Goal: Transaction & Acquisition: Purchase product/service

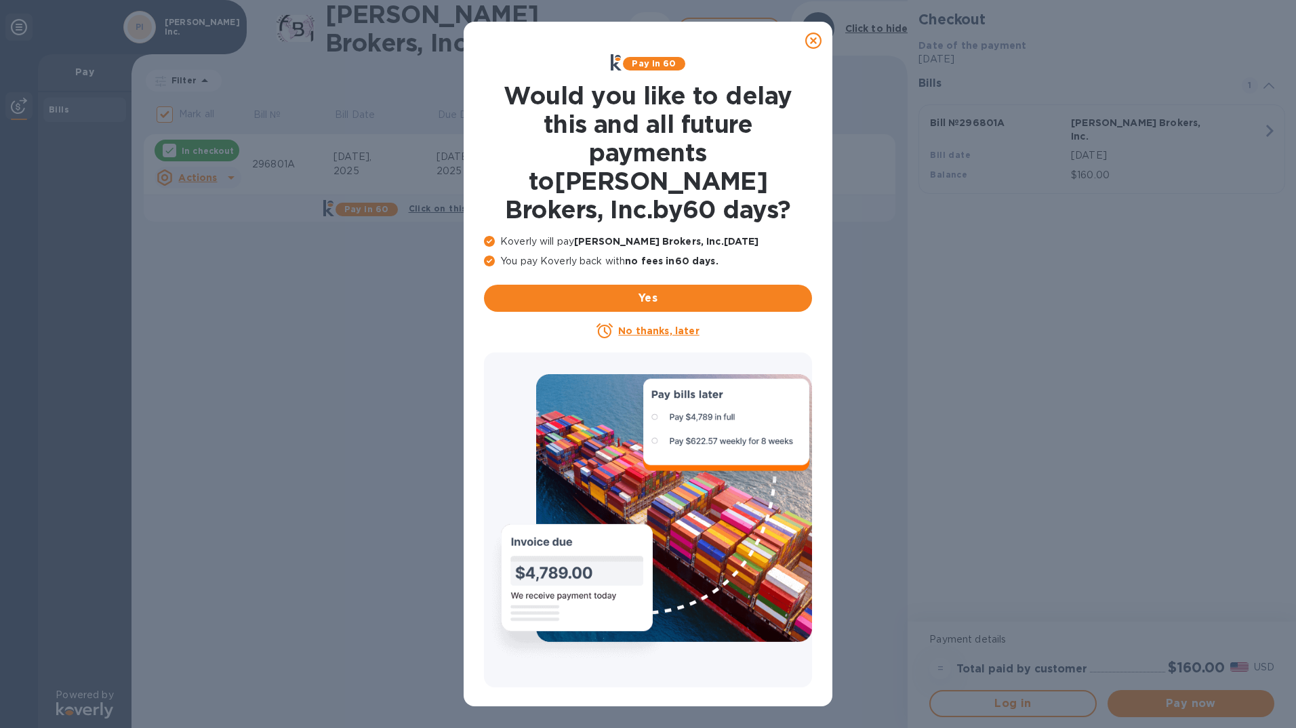
click at [629, 325] on u "No thanks, later" at bounding box center [658, 330] width 81 height 11
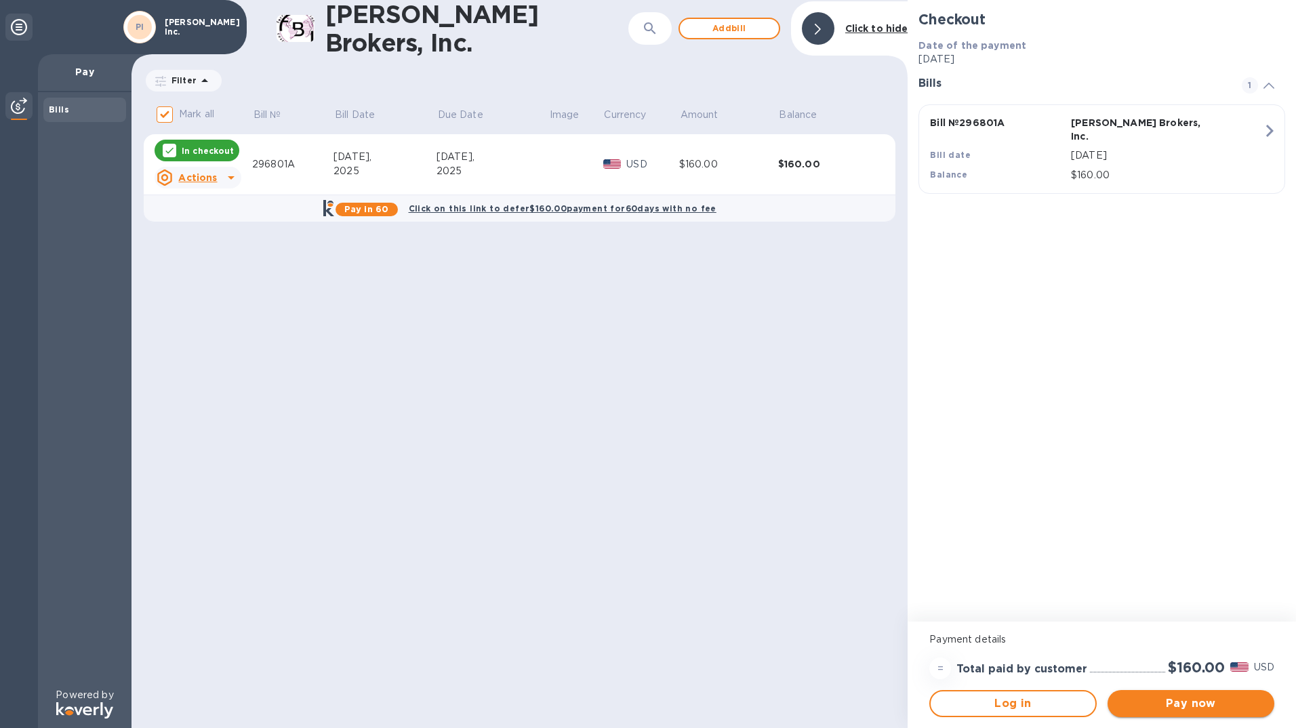
click at [1201, 701] on span "Pay now" at bounding box center [1191, 704] width 145 height 16
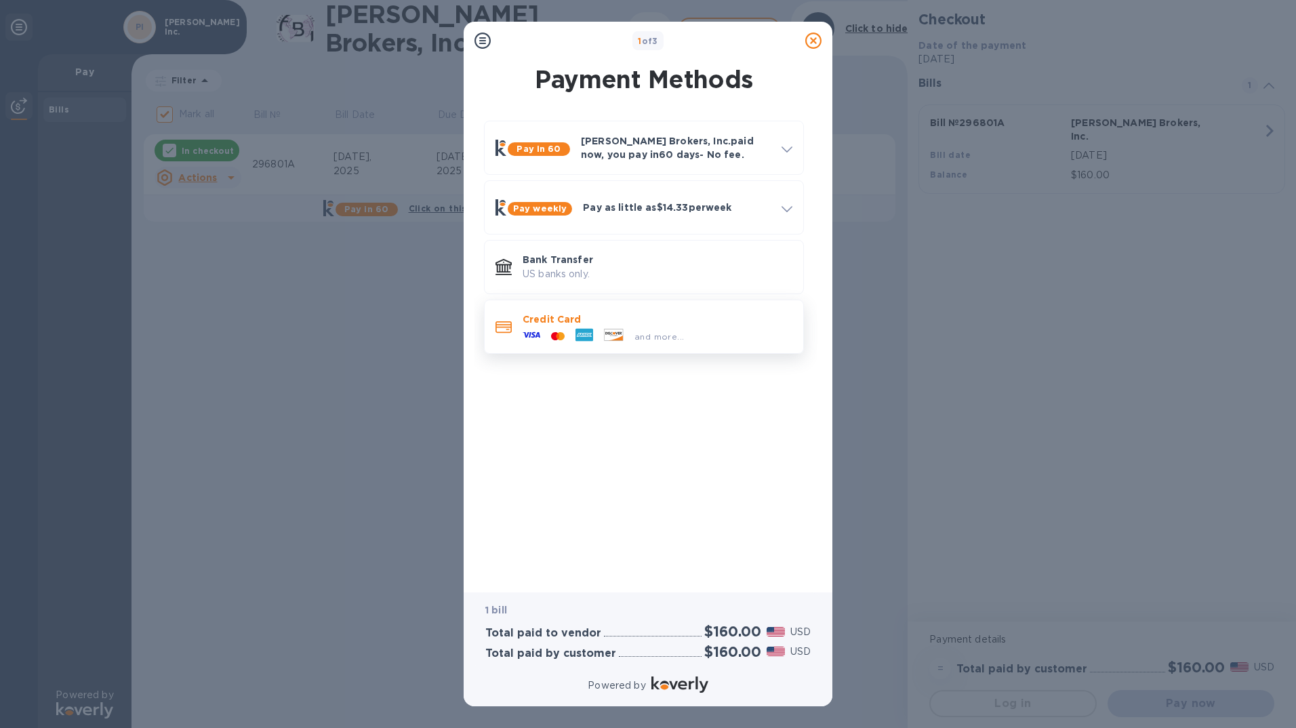
click at [626, 329] on div at bounding box center [614, 336] width 31 height 15
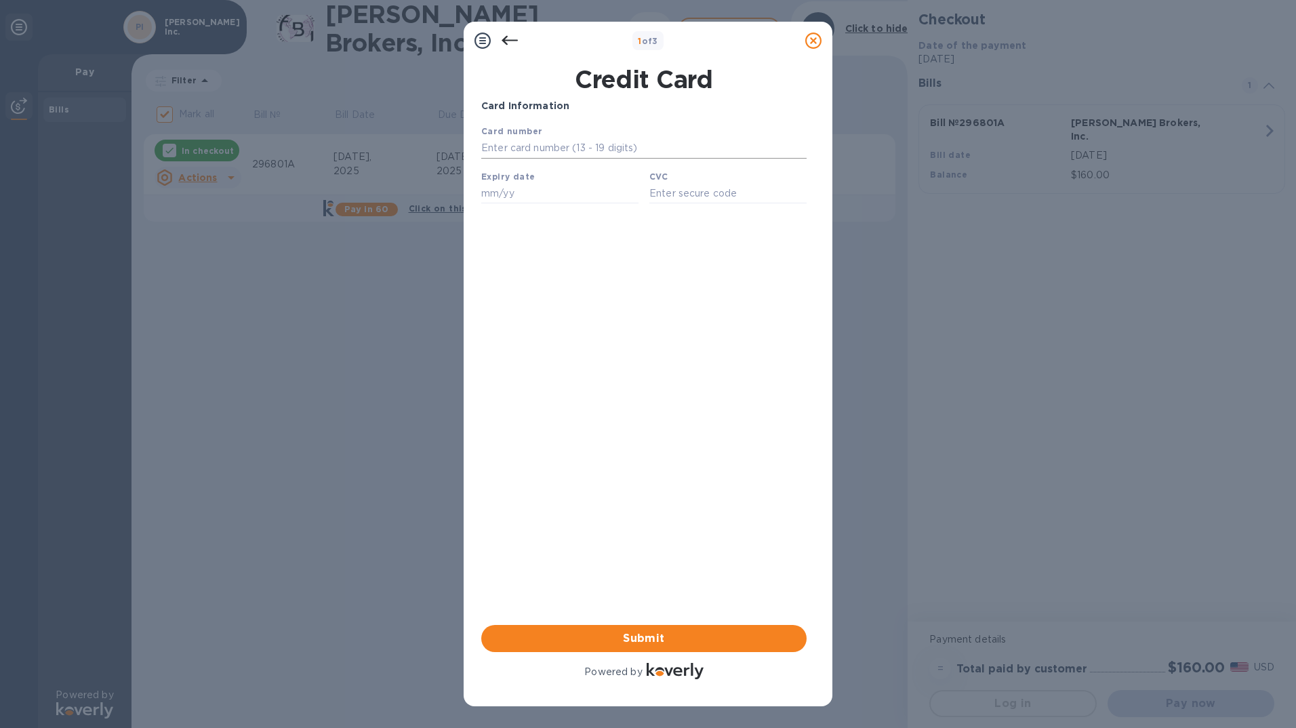
click at [506, 154] on input "text" at bounding box center [643, 148] width 325 height 20
type input "[CREDIT_CARD_NUMBER]"
click at [495, 195] on input "text" at bounding box center [559, 193] width 157 height 20
type input "11/25"
click at [675, 198] on input "text" at bounding box center [727, 193] width 157 height 20
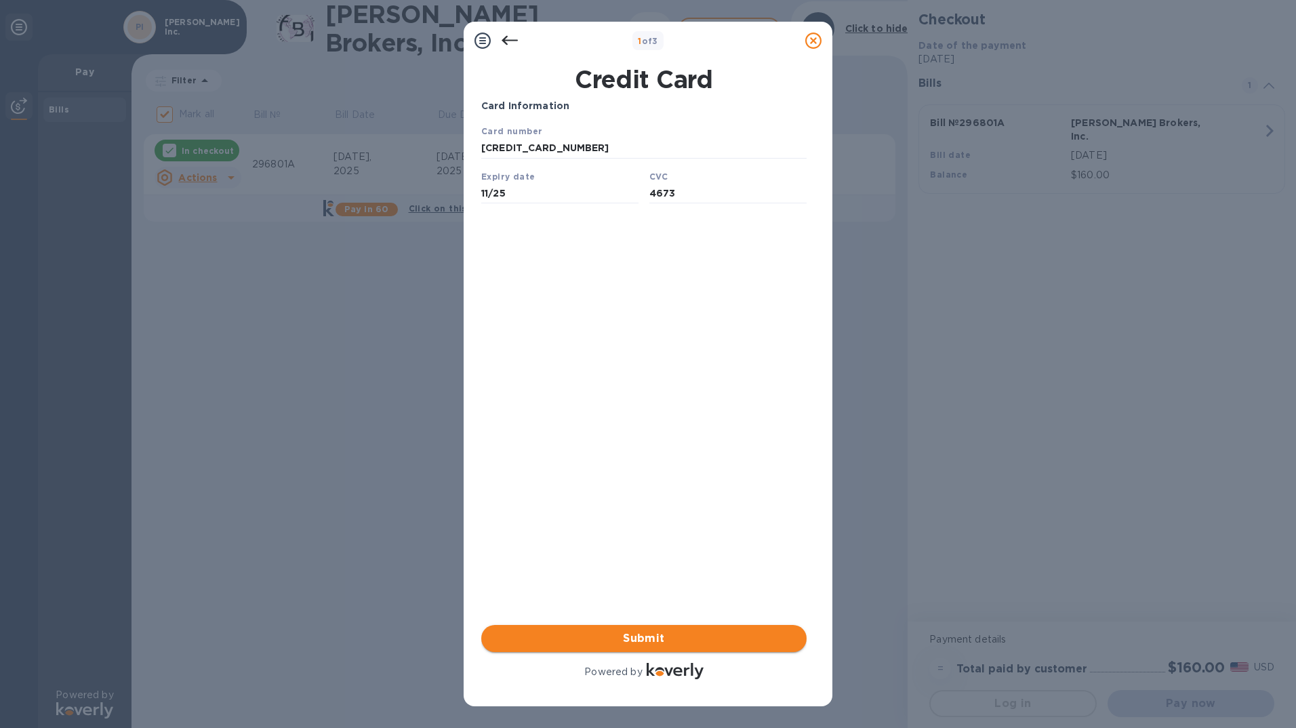
type input "4673"
click at [682, 633] on span "Submit" at bounding box center [644, 638] width 304 height 16
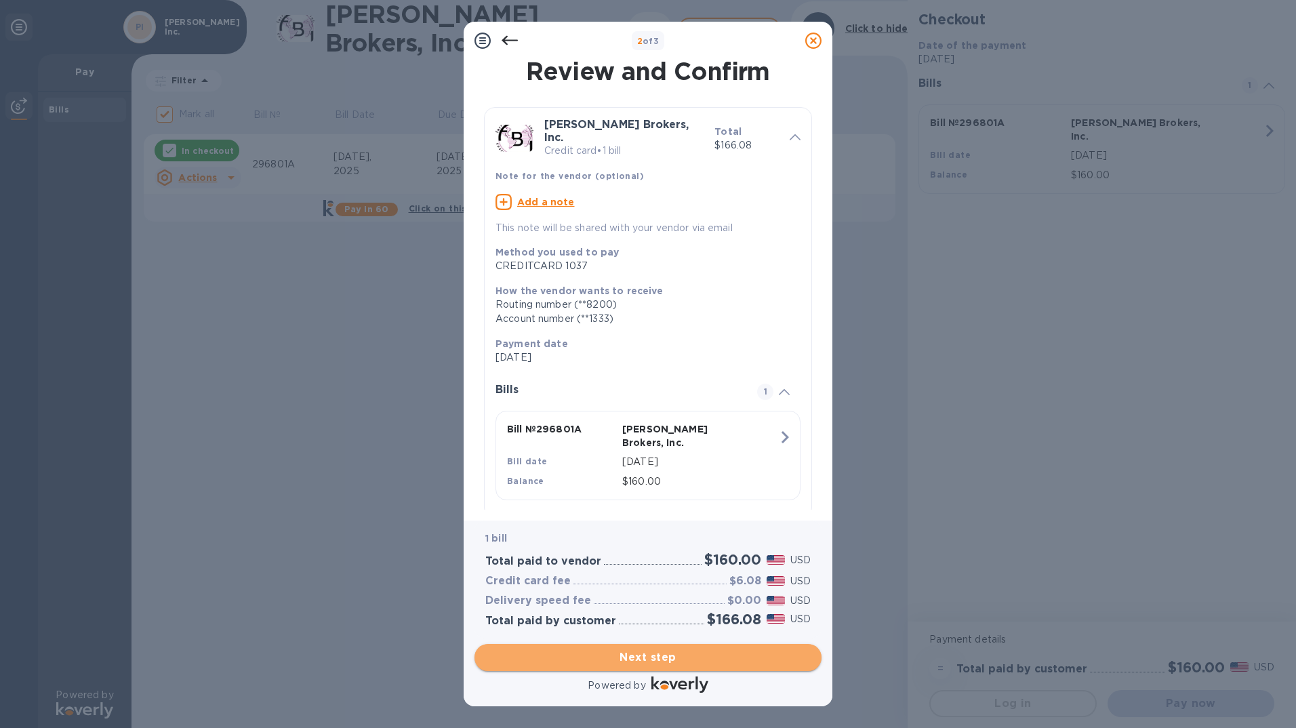
click at [666, 656] on span "Next step" at bounding box center [647, 657] width 325 height 16
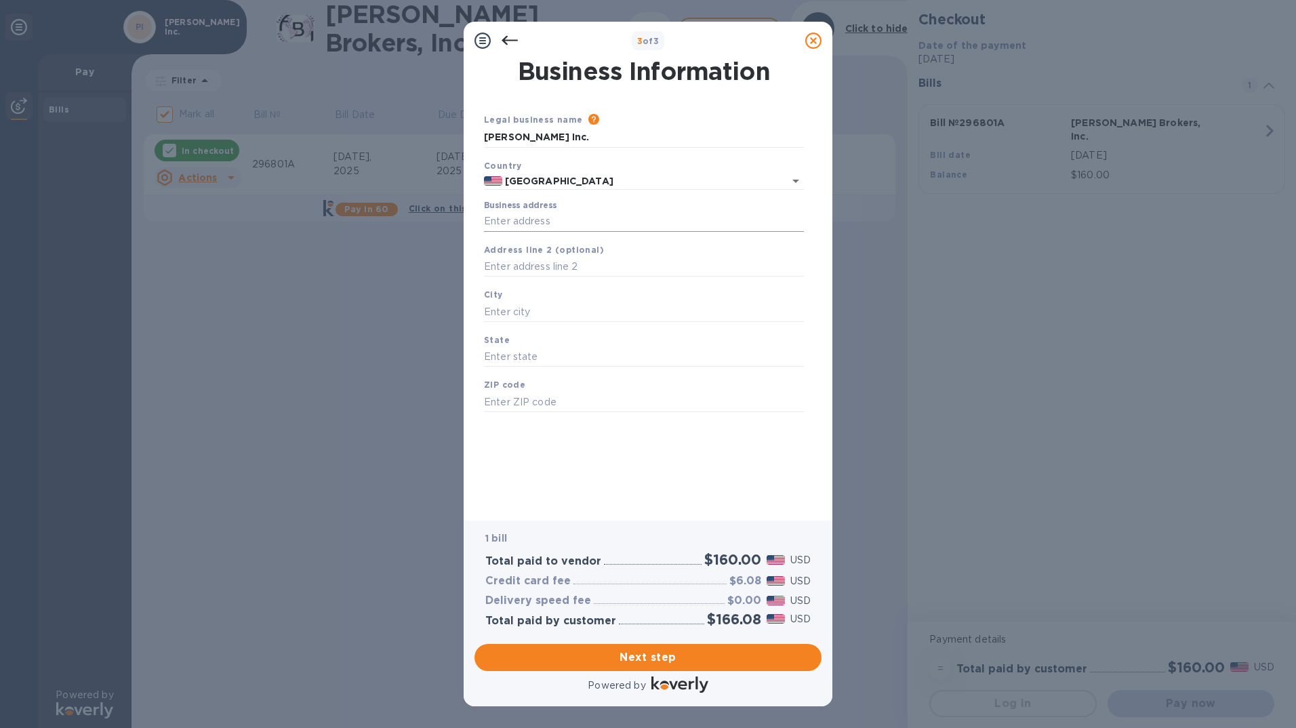
click at [533, 225] on input "Business address" at bounding box center [644, 222] width 320 height 20
type input "[STREET_ADDRESS][PERSON_NAME]"
type input "[GEOGRAPHIC_DATA]"
type input "CA"
type input "90069"
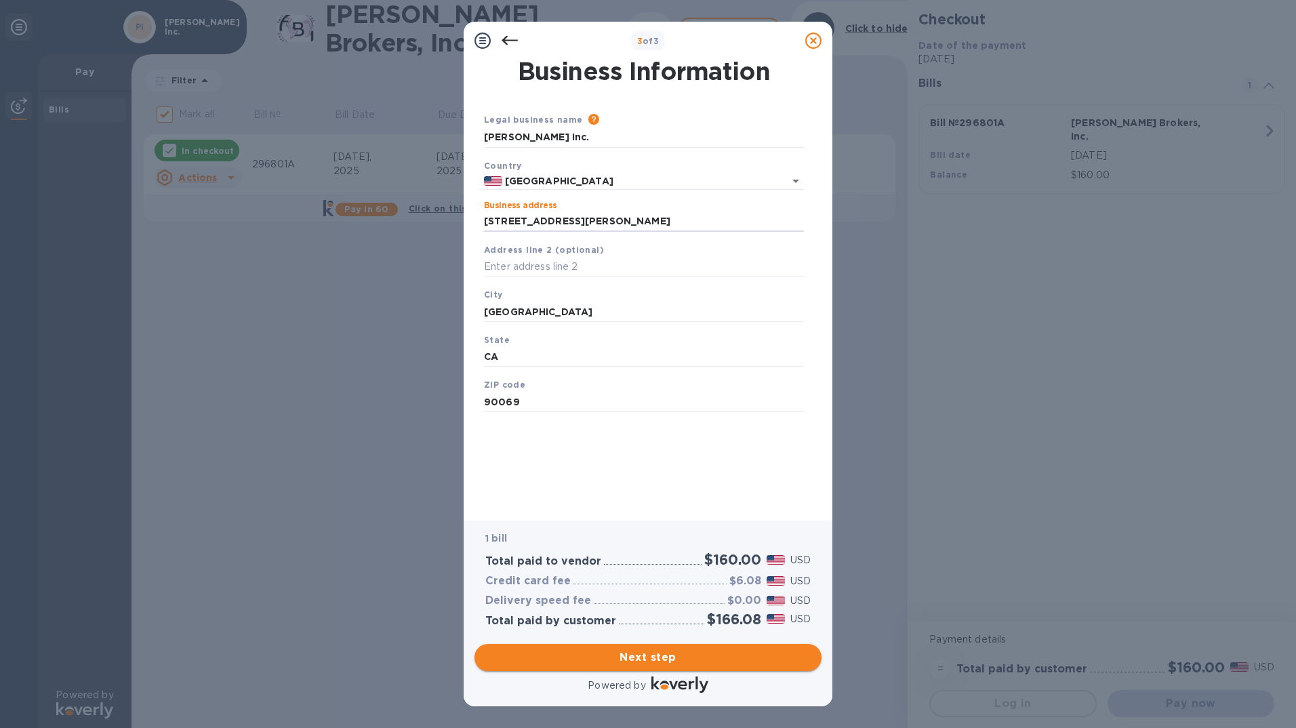
click at [641, 661] on span "Next step" at bounding box center [647, 657] width 325 height 16
click at [561, 319] on input "[GEOGRAPHIC_DATA]" at bounding box center [644, 312] width 320 height 20
type input "L"
type input "[GEOGRAPHIC_DATA]"
click at [618, 656] on span "Next step" at bounding box center [647, 657] width 325 height 16
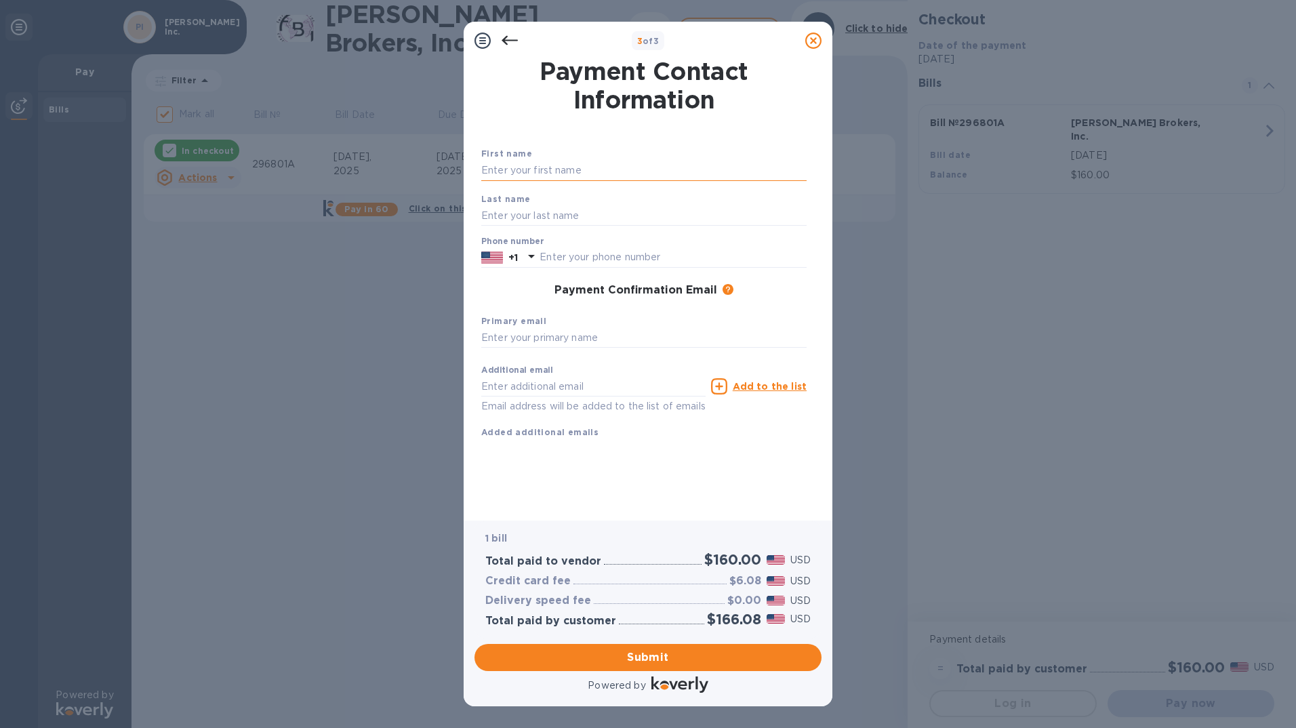
click at [502, 169] on input "text" at bounding box center [643, 171] width 325 height 20
type input "[PERSON_NAME]"
type input "Menegaz"
type input "3238070205"
type input "[PERSON_NAME][EMAIL_ADDRESS][DOMAIN_NAME]"
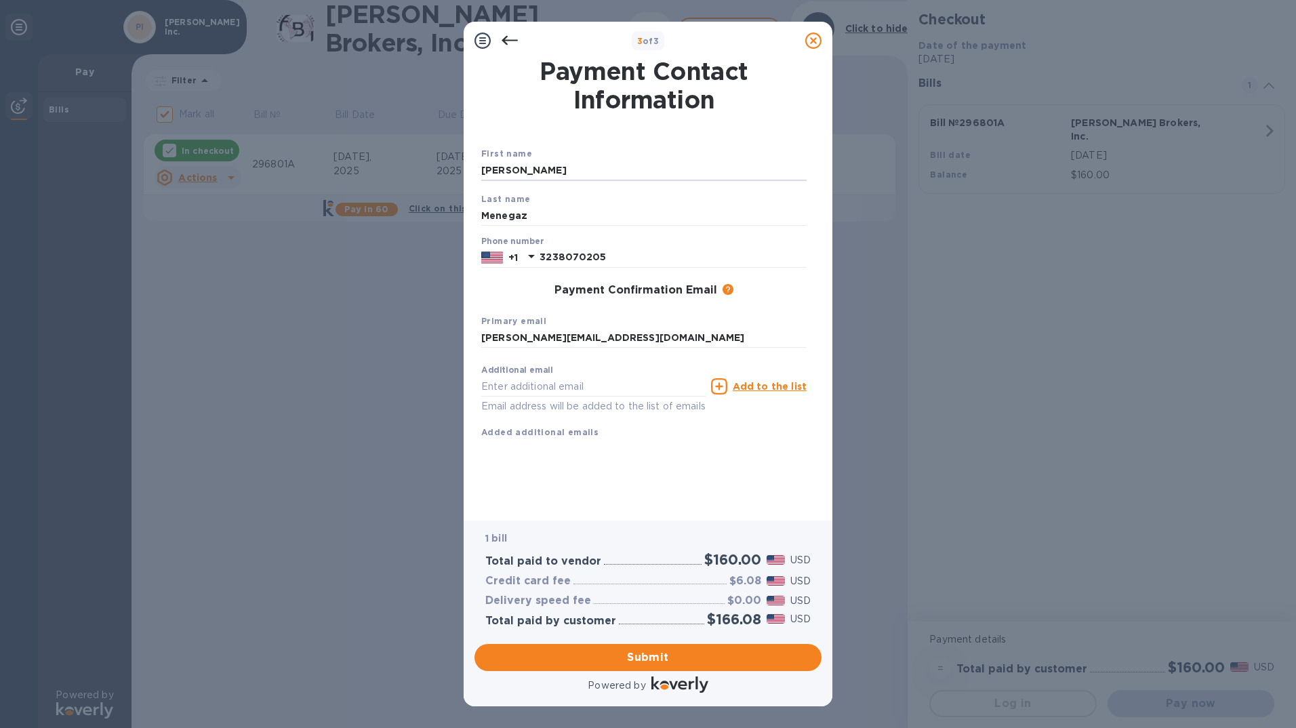
type input "[PERSON_NAME][EMAIL_ADDRESS][DOMAIN_NAME]"
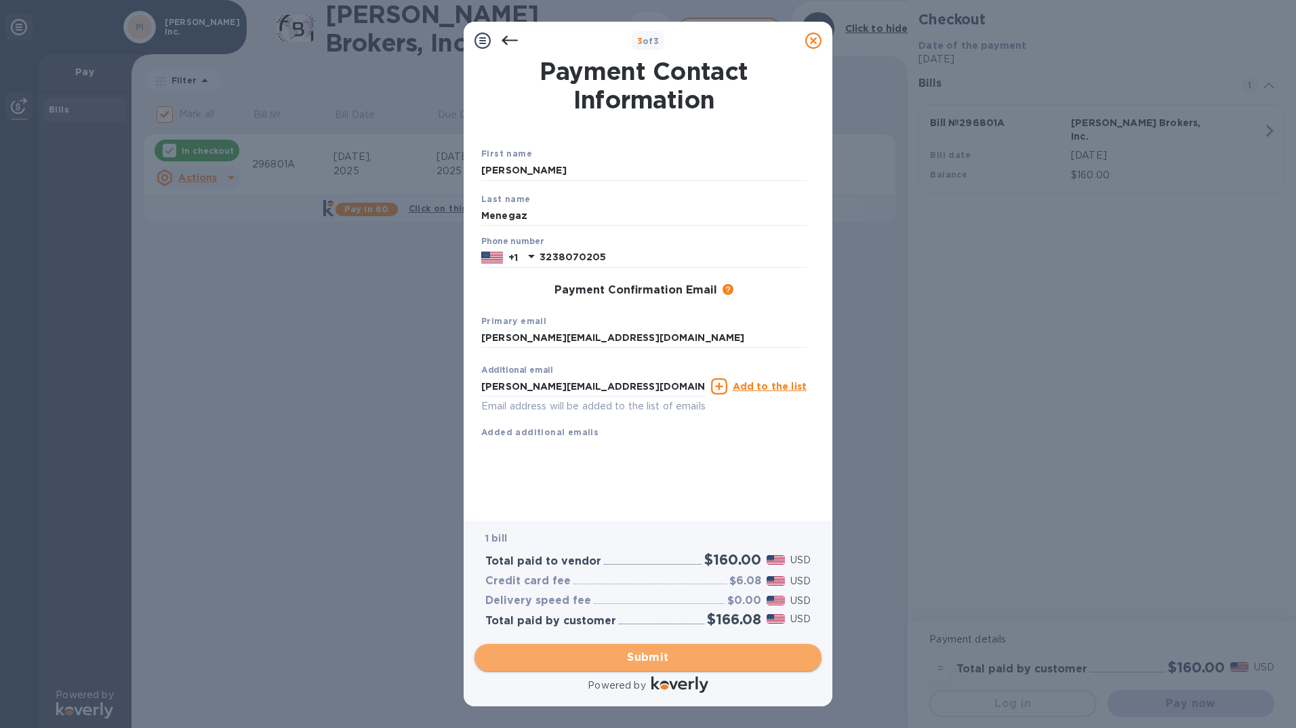
click at [651, 660] on span "Submit" at bounding box center [647, 657] width 325 height 16
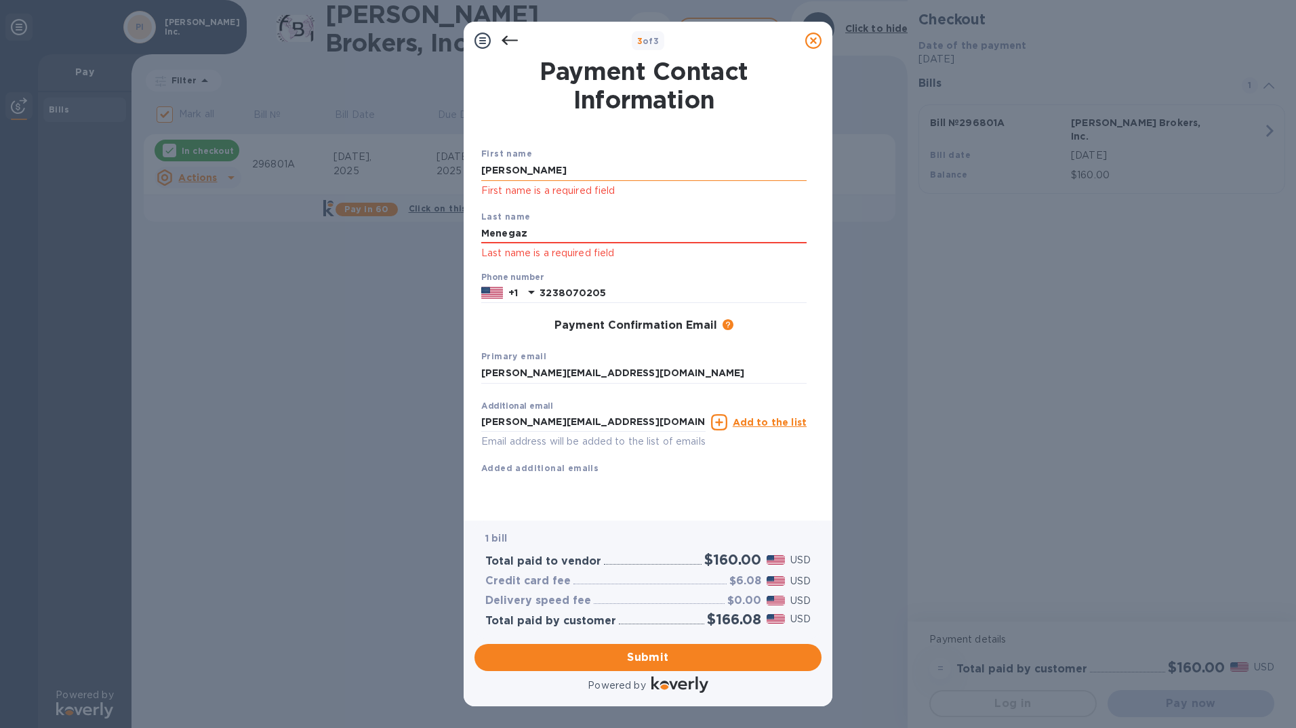
click at [506, 172] on input "[PERSON_NAME]" at bounding box center [643, 171] width 325 height 20
type input "[PERSON_NAME]"
click at [660, 662] on span "Submit" at bounding box center [647, 657] width 325 height 16
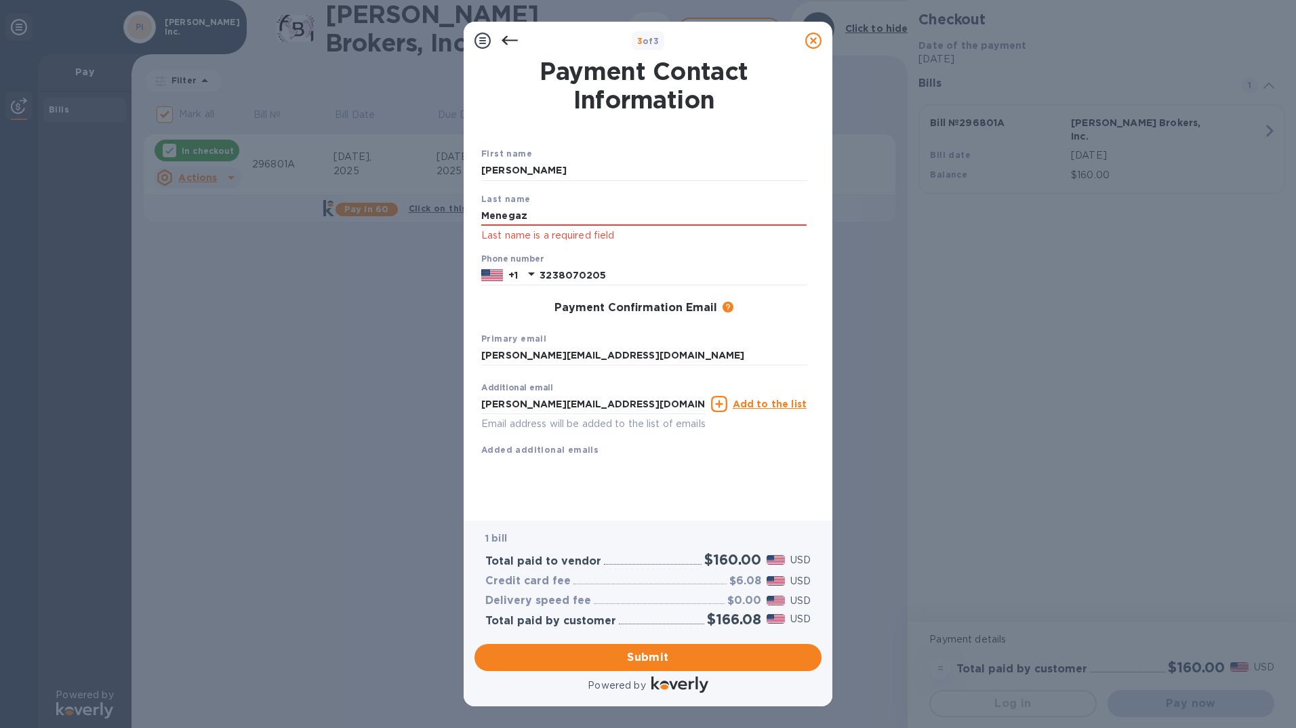
drag, startPoint x: 528, startPoint y: 215, endPoint x: 460, endPoint y: 205, distance: 69.1
click at [460, 205] on div "3 of 3 Payment Contact Information First name [PERSON_NAME] Last name [PERSON_N…" at bounding box center [648, 364] width 1296 height 728
click button "Submit" at bounding box center [0, 0] width 0 height 0
click at [778, 296] on div "Payment Confirmation Email The added email addresses will be used to send the p…" at bounding box center [644, 308] width 336 height 24
click at [673, 656] on span "Submit" at bounding box center [647, 657] width 325 height 16
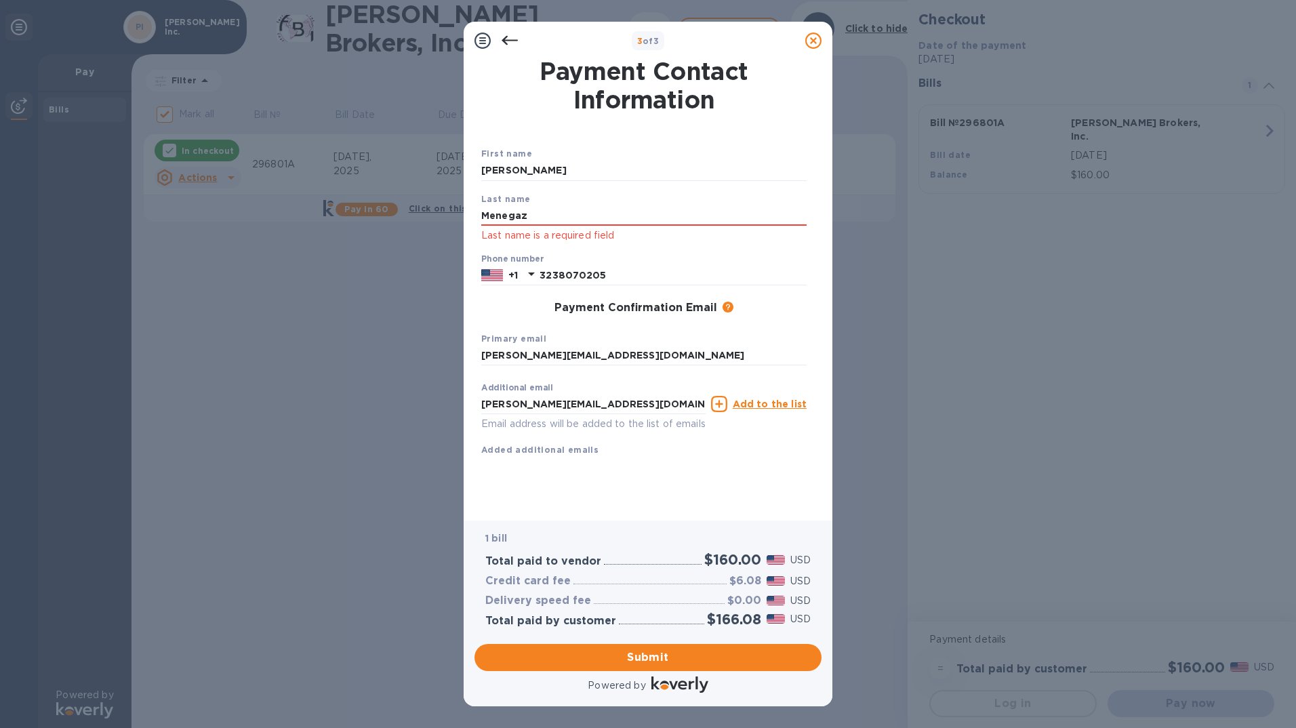
drag, startPoint x: 531, startPoint y: 216, endPoint x: 467, endPoint y: 214, distance: 63.8
click at [466, 214] on div "Payment Contact Information First name [PERSON_NAME] Last name [PERSON_NAME] La…" at bounding box center [648, 290] width 369 height 461
type input "menegaz"
click at [683, 652] on span "Submit" at bounding box center [647, 657] width 325 height 16
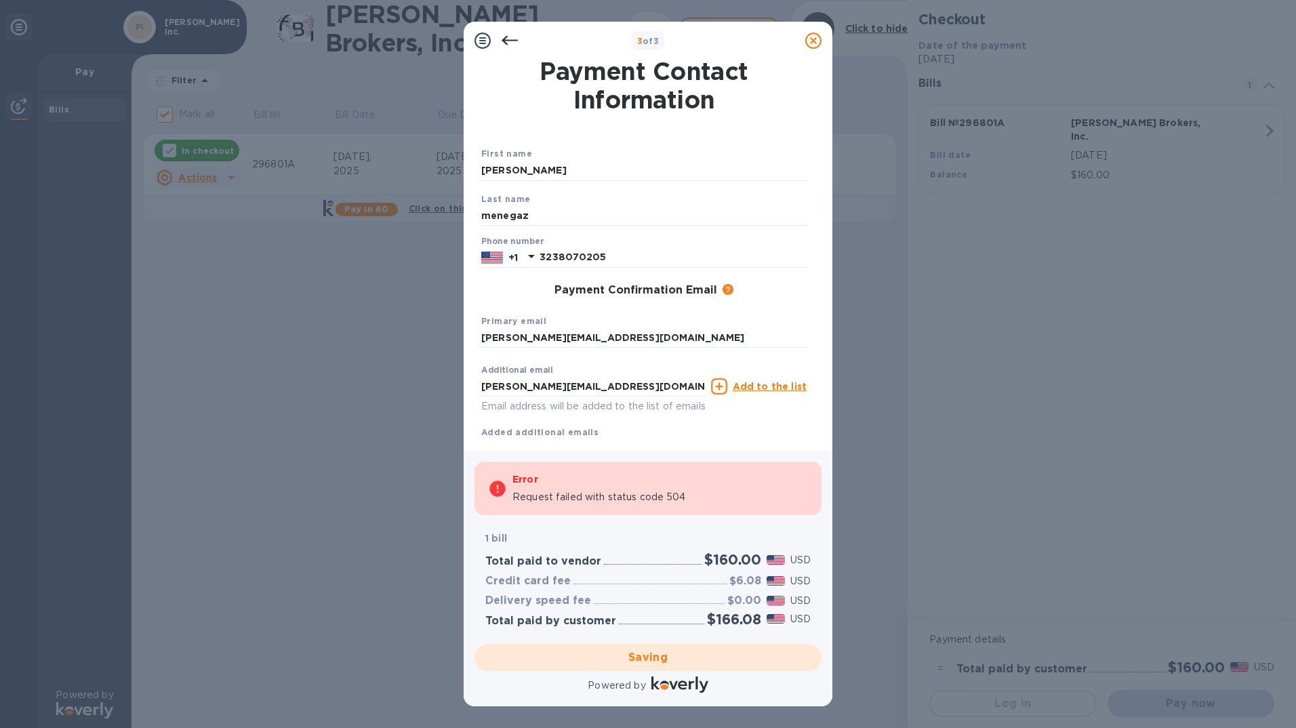
checkbox input "false"
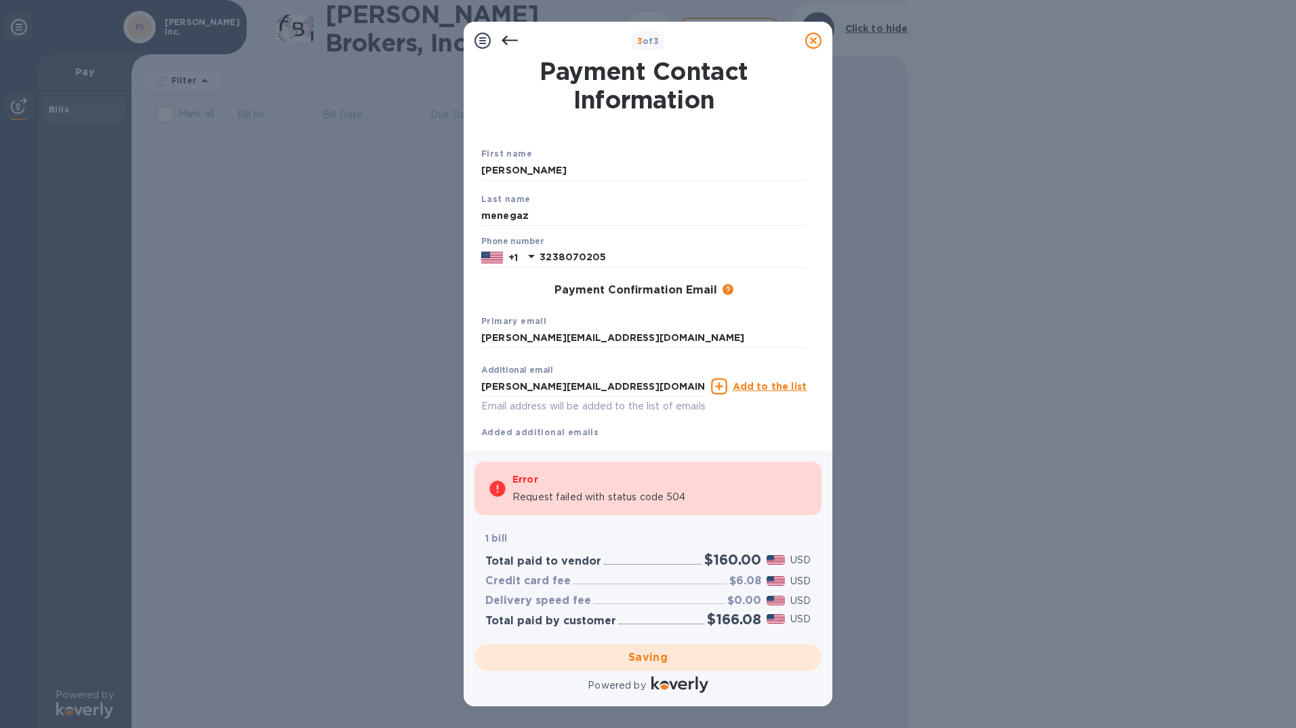
click at [668, 656] on div "Saving" at bounding box center [648, 658] width 358 height 38
click at [686, 500] on div "Request failed with status code 504" at bounding box center [661, 497] width 296 height 14
drag, startPoint x: 686, startPoint y: 500, endPoint x: 668, endPoint y: 481, distance: 25.9
click at [686, 498] on div "Request failed with status code 504" at bounding box center [661, 497] width 296 height 14
click at [552, 484] on div "Error" at bounding box center [661, 479] width 296 height 16
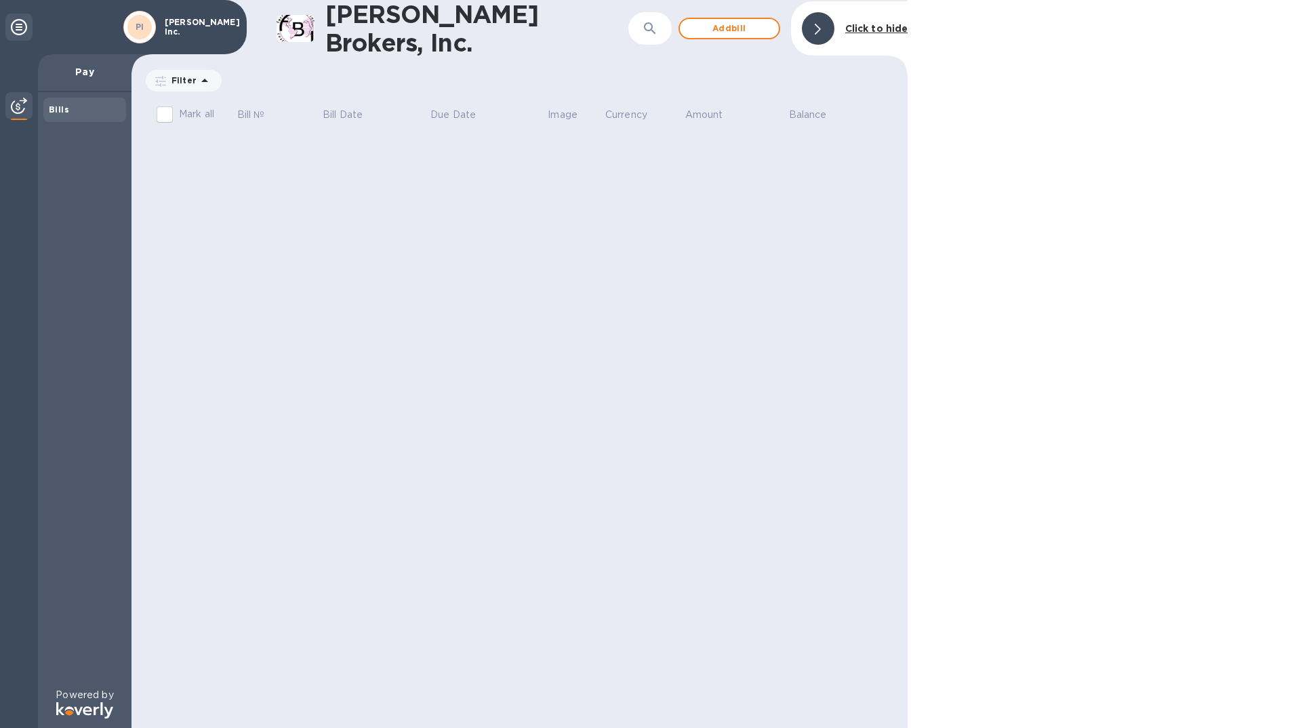
click at [814, 32] on div at bounding box center [818, 28] width 33 height 33
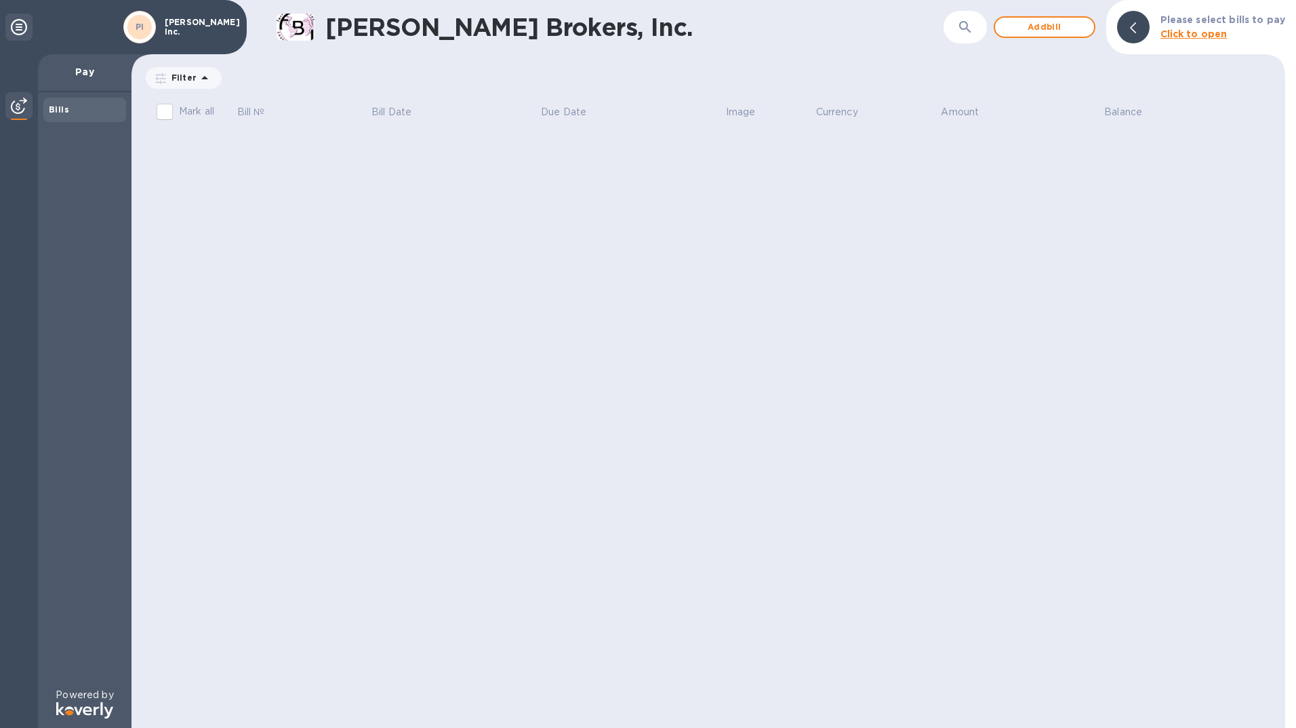
click at [1127, 31] on div at bounding box center [1133, 27] width 33 height 33
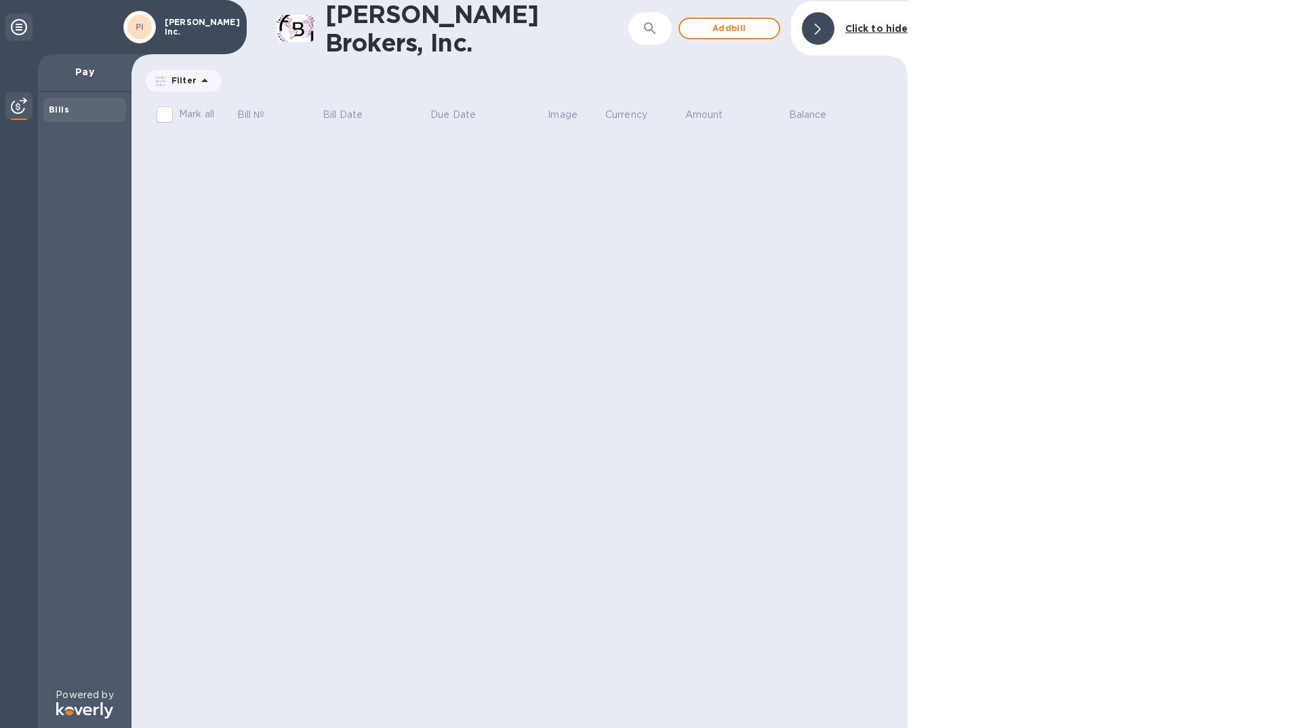
drag, startPoint x: 73, startPoint y: 108, endPoint x: 64, endPoint y: 108, distance: 9.5
click at [71, 108] on div "Bills" at bounding box center [85, 110] width 72 height 14
click at [58, 108] on b "Bills" at bounding box center [59, 109] width 20 height 10
click at [17, 110] on img at bounding box center [19, 106] width 16 height 16
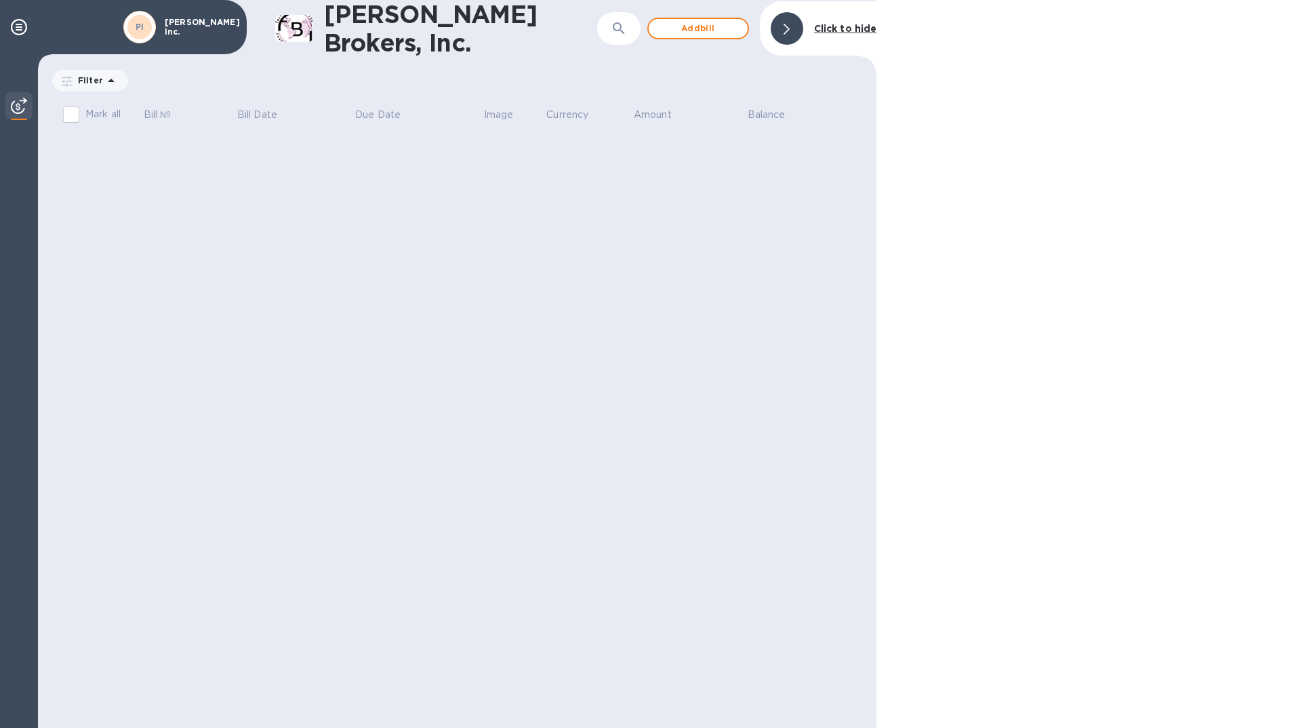
click at [17, 110] on img at bounding box center [19, 106] width 16 height 16
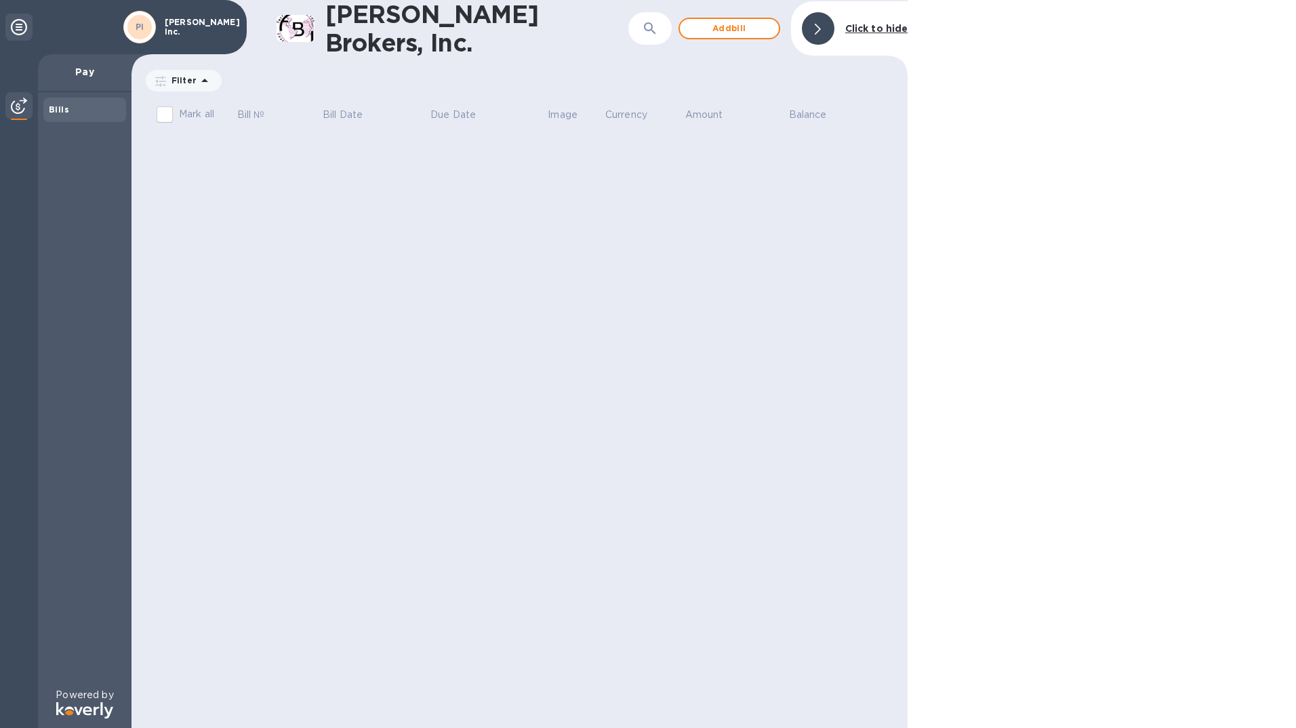
click at [176, 29] on p "[PERSON_NAME] Inc." at bounding box center [199, 27] width 68 height 19
